Goal: Navigation & Orientation: Find specific page/section

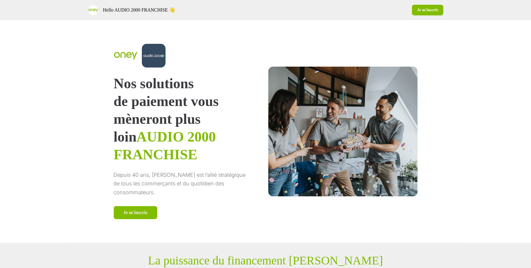
click at [93, 84] on div "Nos solutions de paiement vous mèneront plus loin AUDIO 2000 FRANCHISE Depuis 4…" at bounding box center [265, 131] width 531 height 223
